Goal: Information Seeking & Learning: Learn about a topic

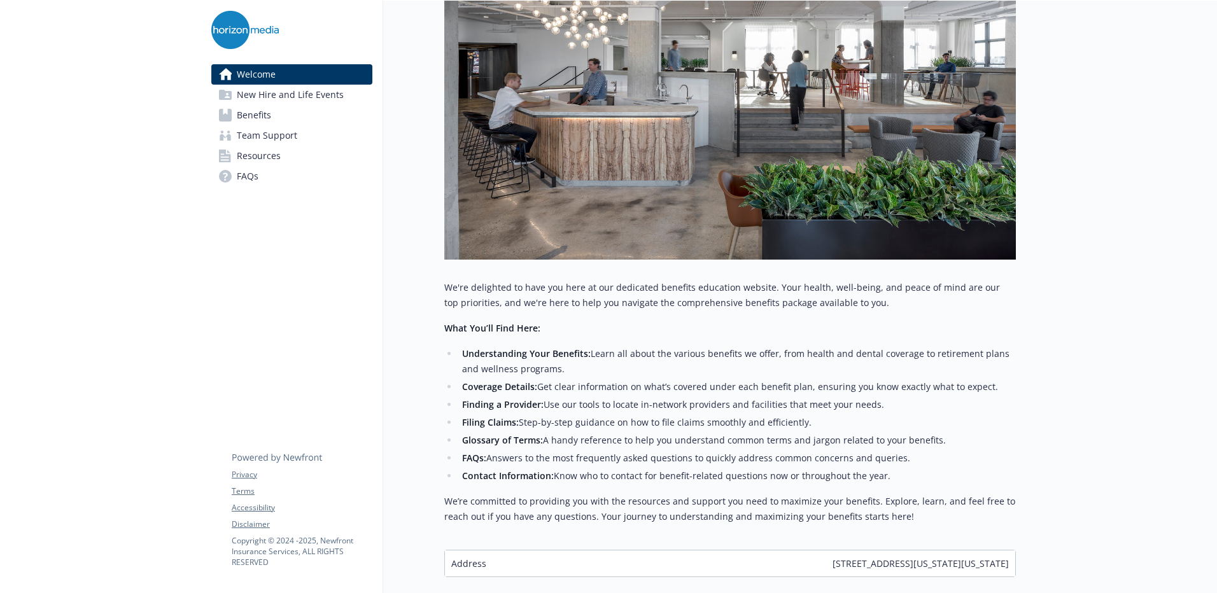
scroll to position [348, 0]
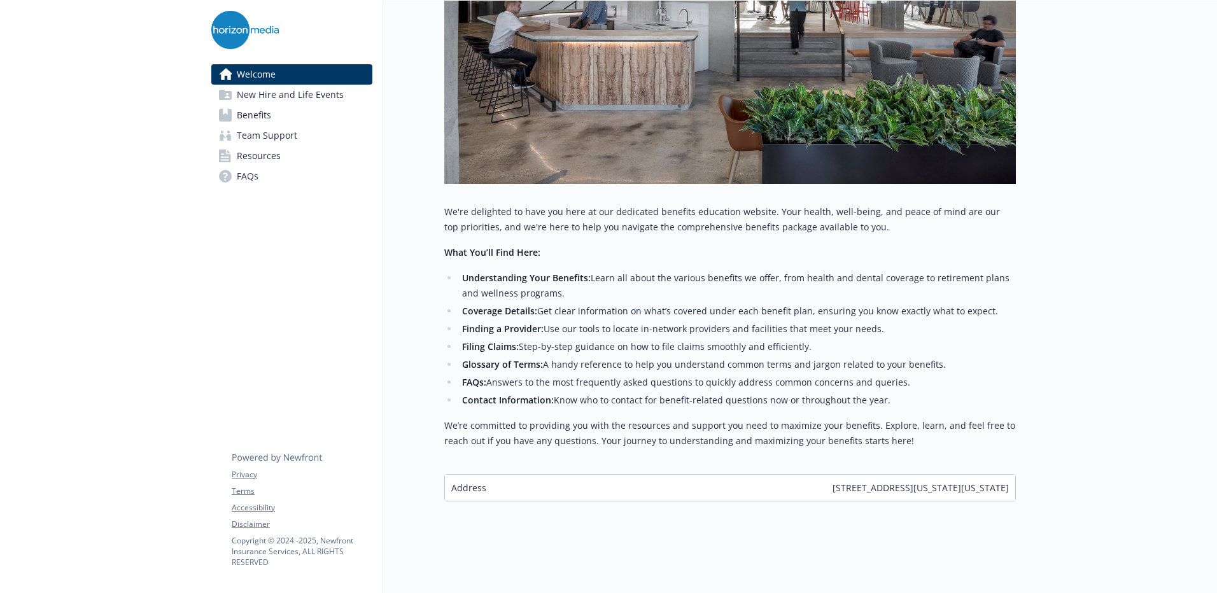
click at [256, 109] on span "Benefits" at bounding box center [254, 115] width 34 height 20
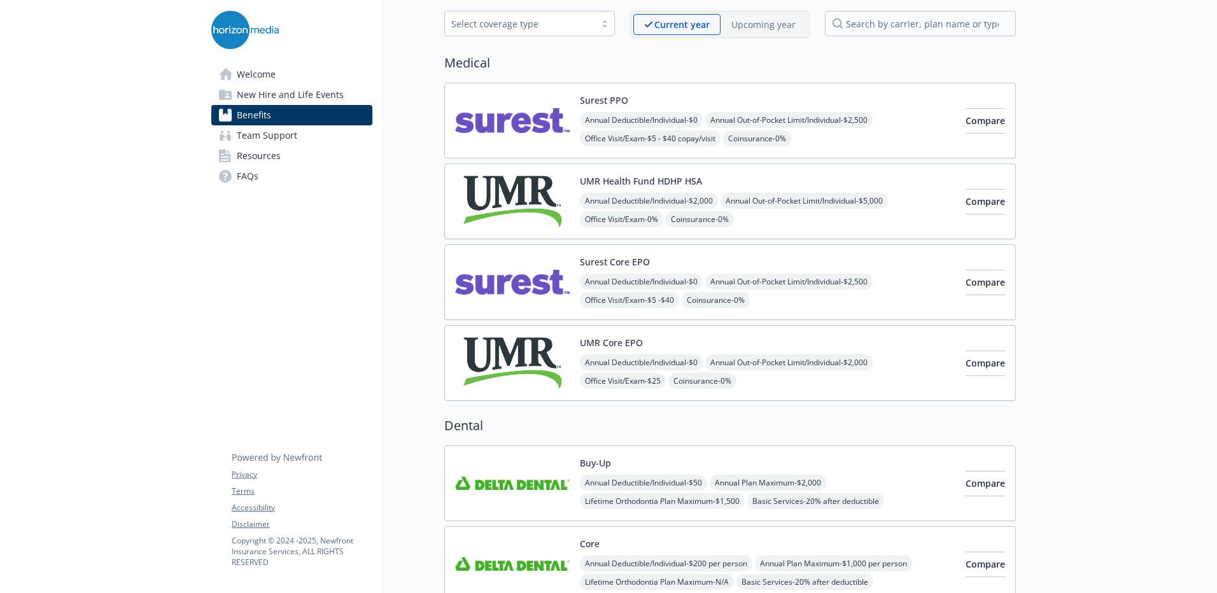
scroll to position [57, 0]
